Goal: Information Seeking & Learning: Understand process/instructions

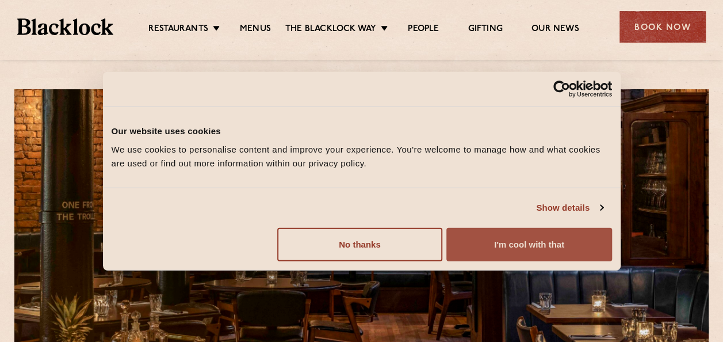
click at [487, 243] on button "I'm cool with that" at bounding box center [529, 243] width 165 height 33
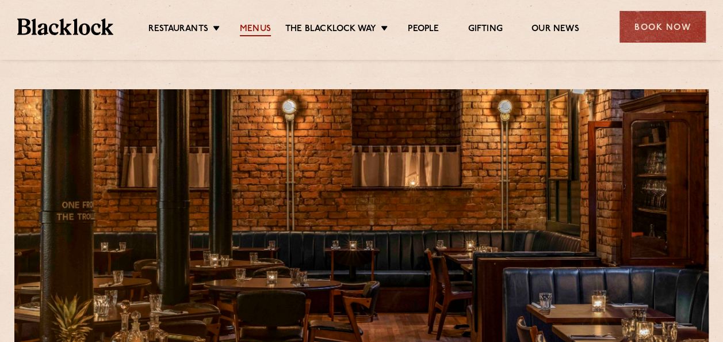
click at [263, 24] on link "Menus" at bounding box center [255, 30] width 31 height 13
